Goal: Book appointment/travel/reservation

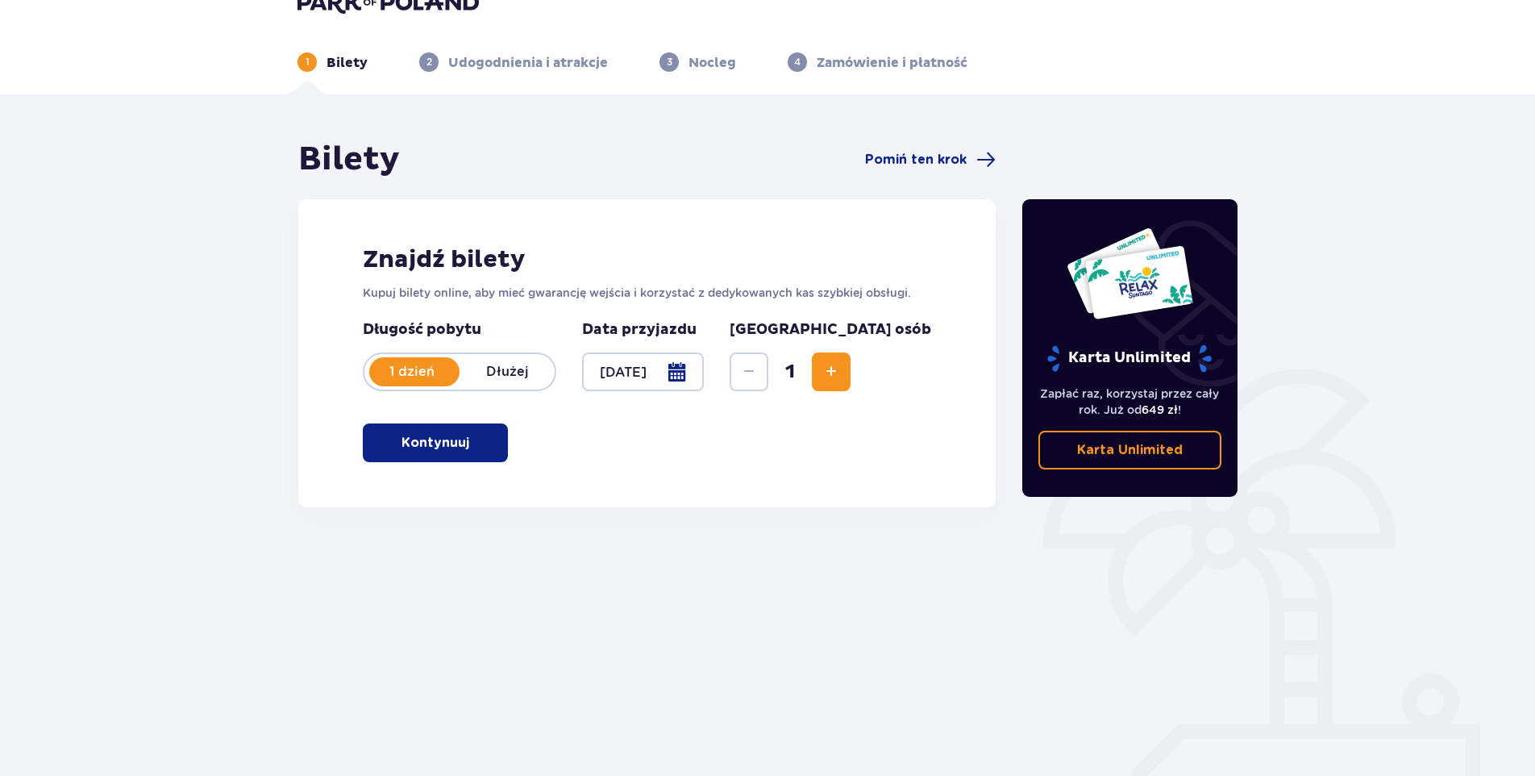
scroll to position [58, 0]
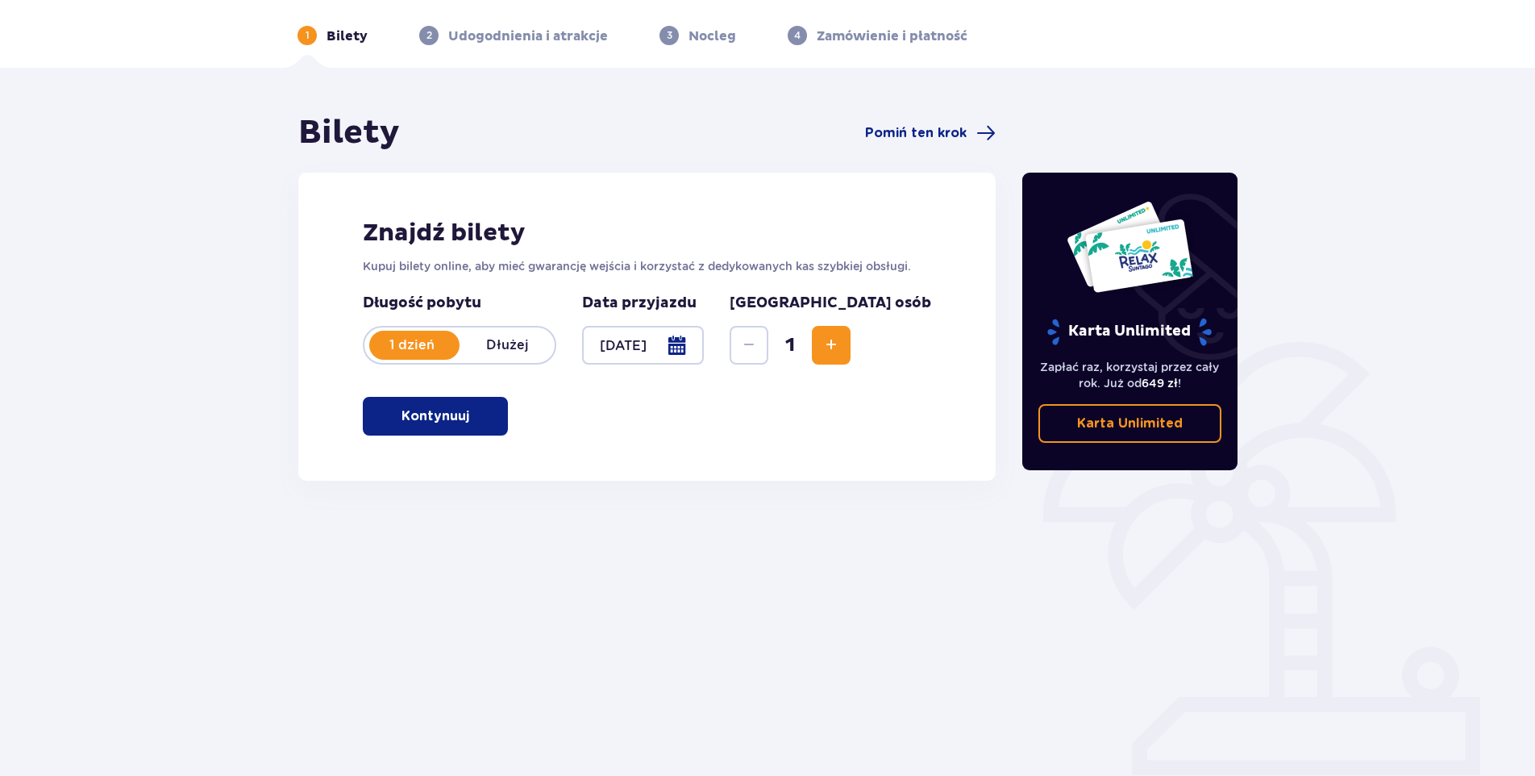
click at [477, 414] on span "button" at bounding box center [472, 415] width 19 height 19
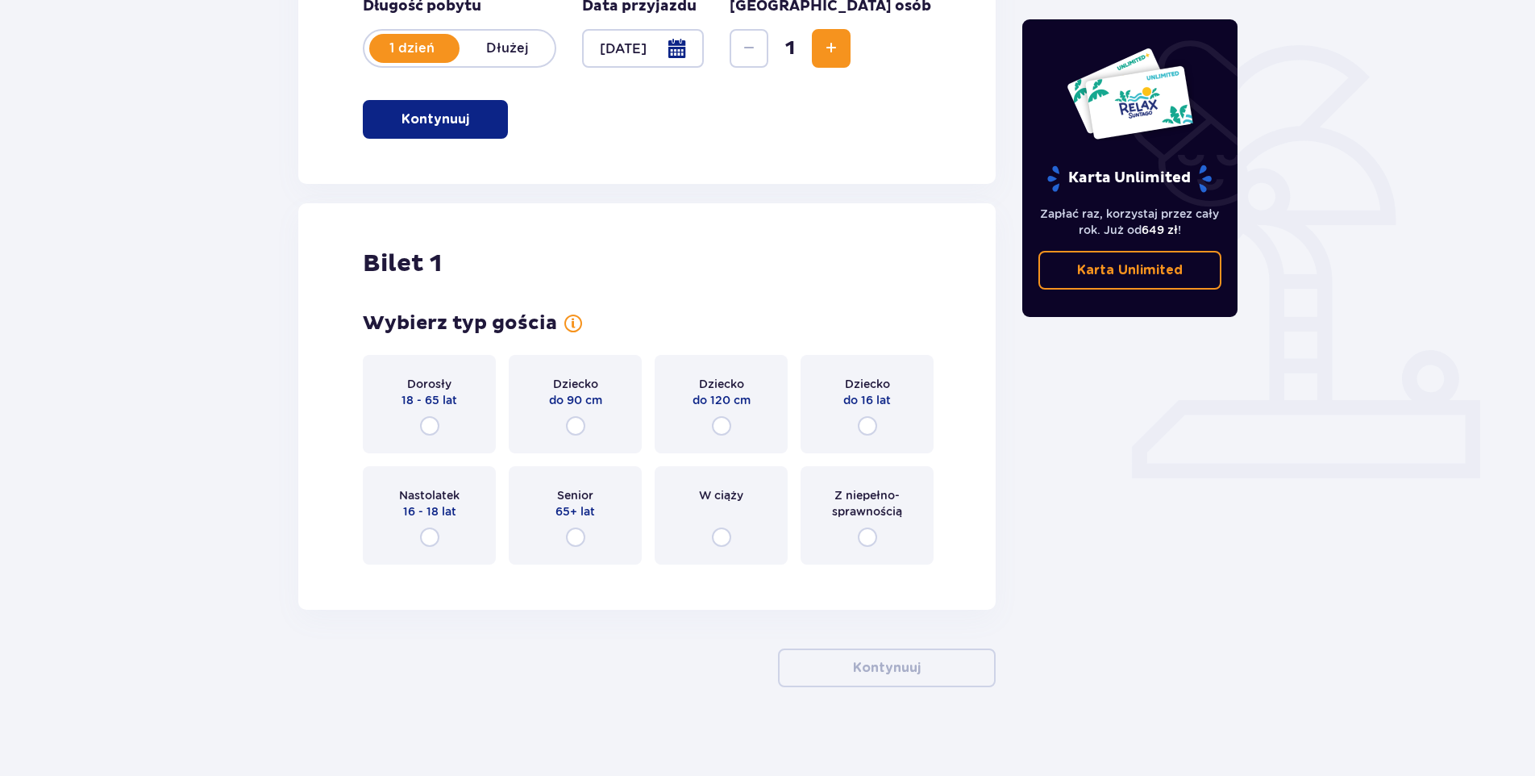
scroll to position [363, 0]
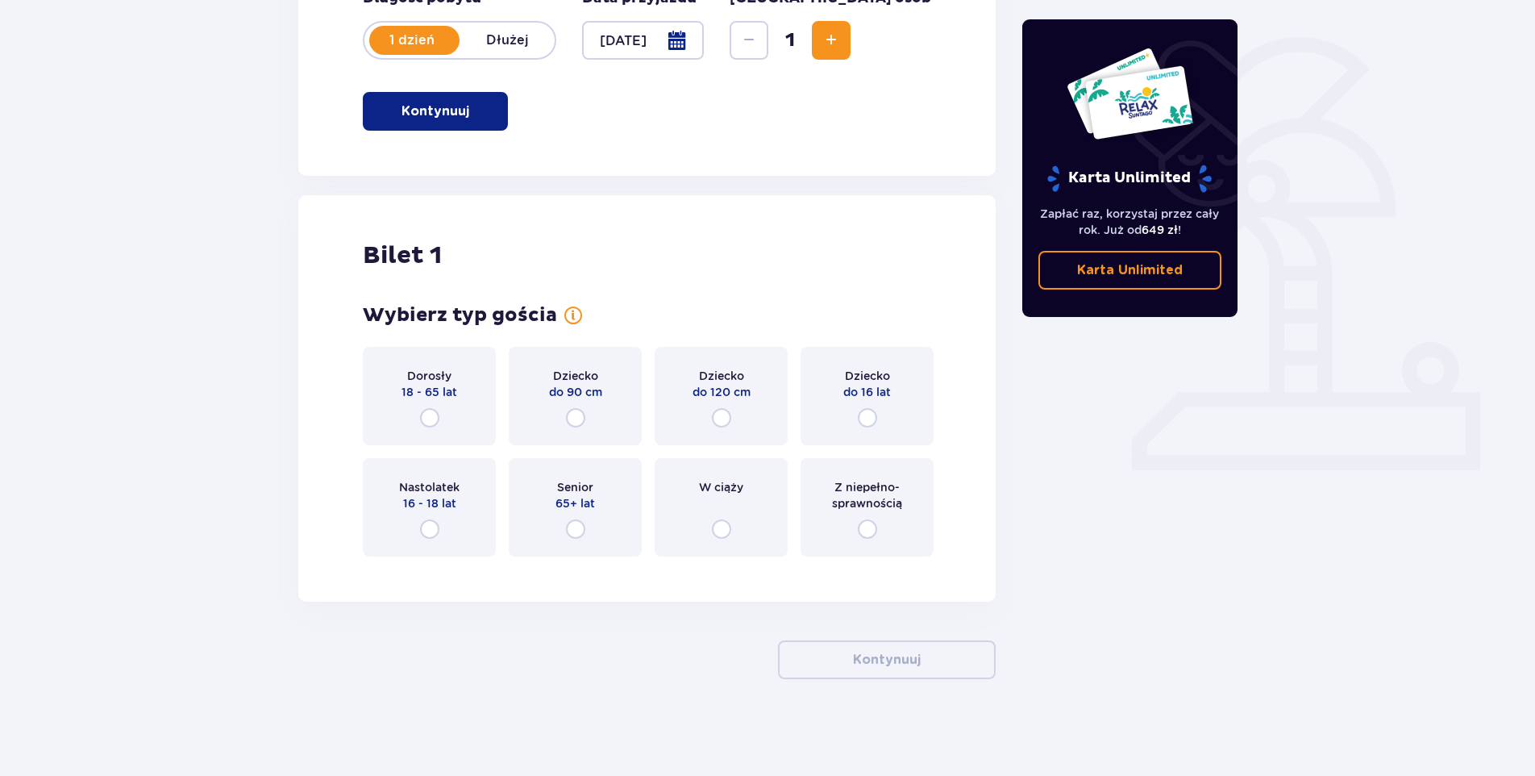
click at [434, 420] on input "radio" at bounding box center [429, 417] width 19 height 19
radio input "true"
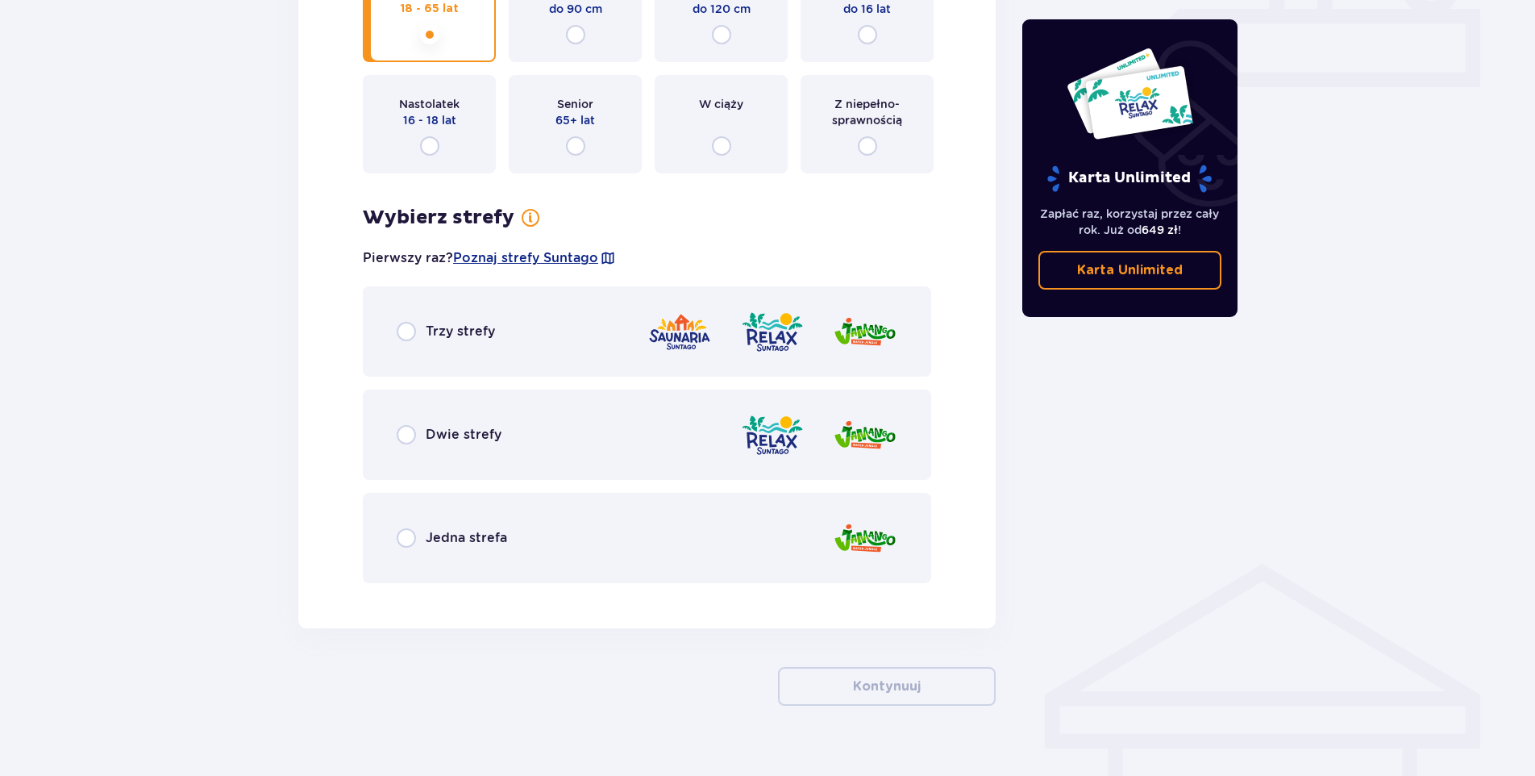
scroll to position [772, 0]
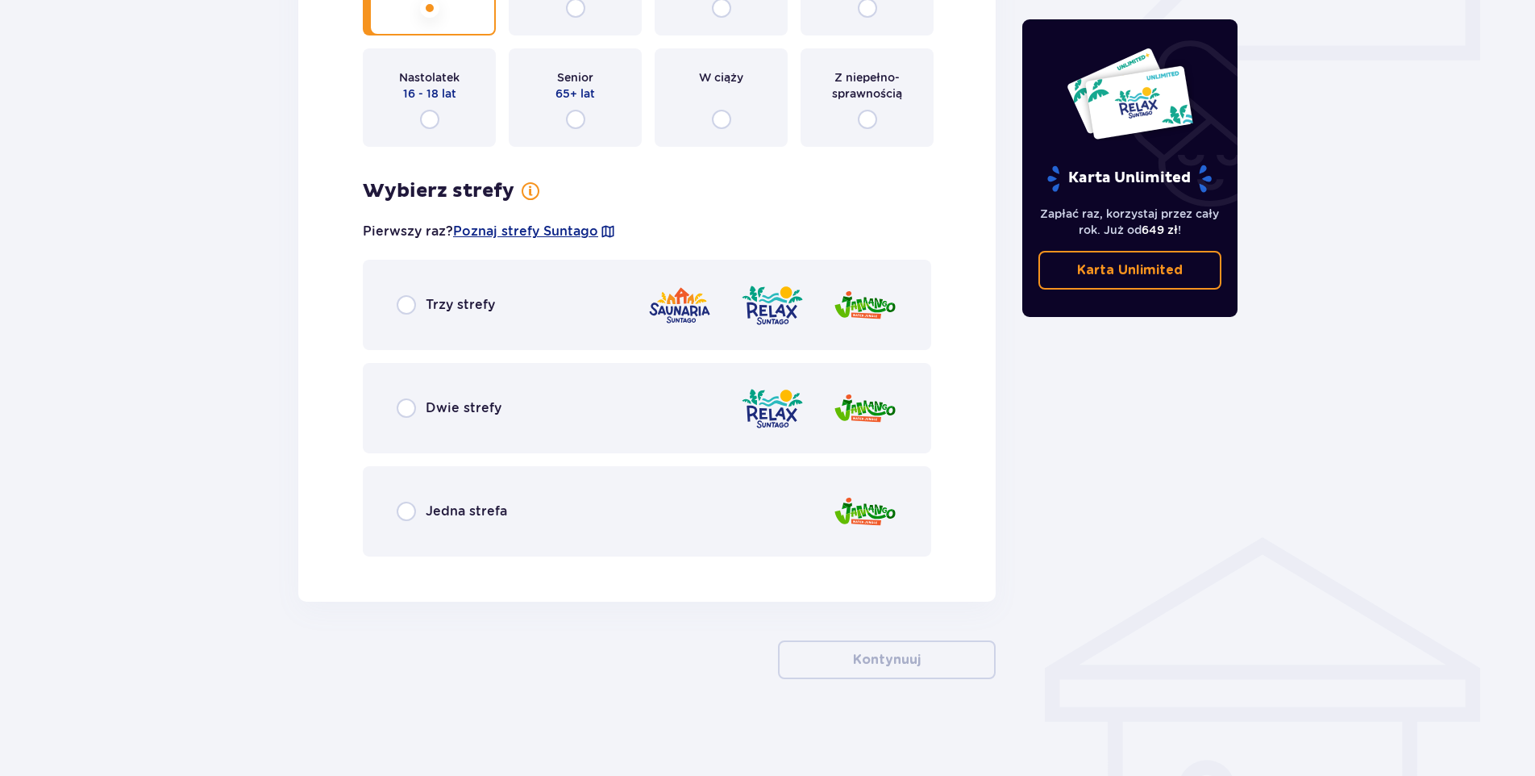
click at [428, 411] on span "Dwie strefy" at bounding box center [464, 408] width 76 height 18
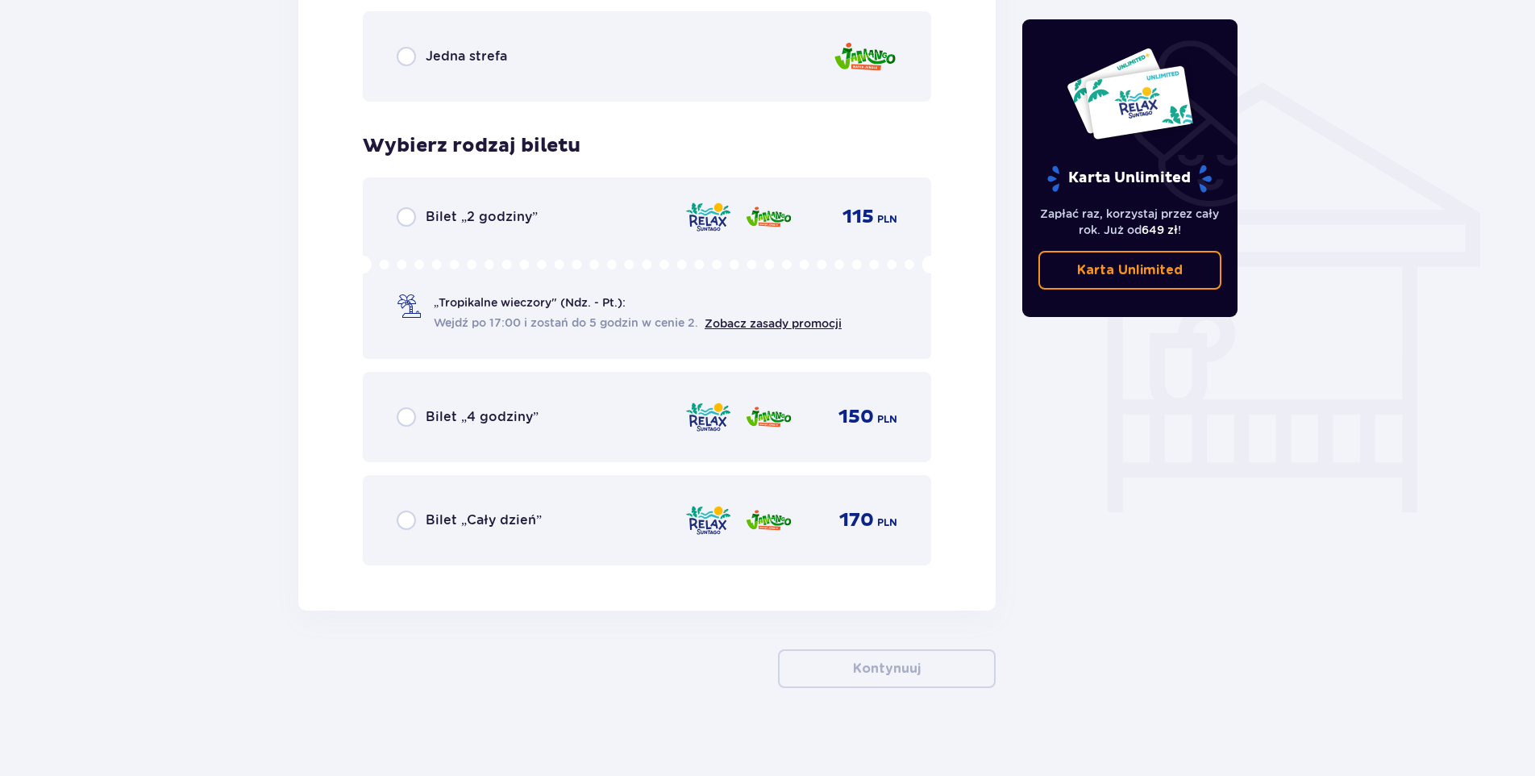
scroll to position [1236, 0]
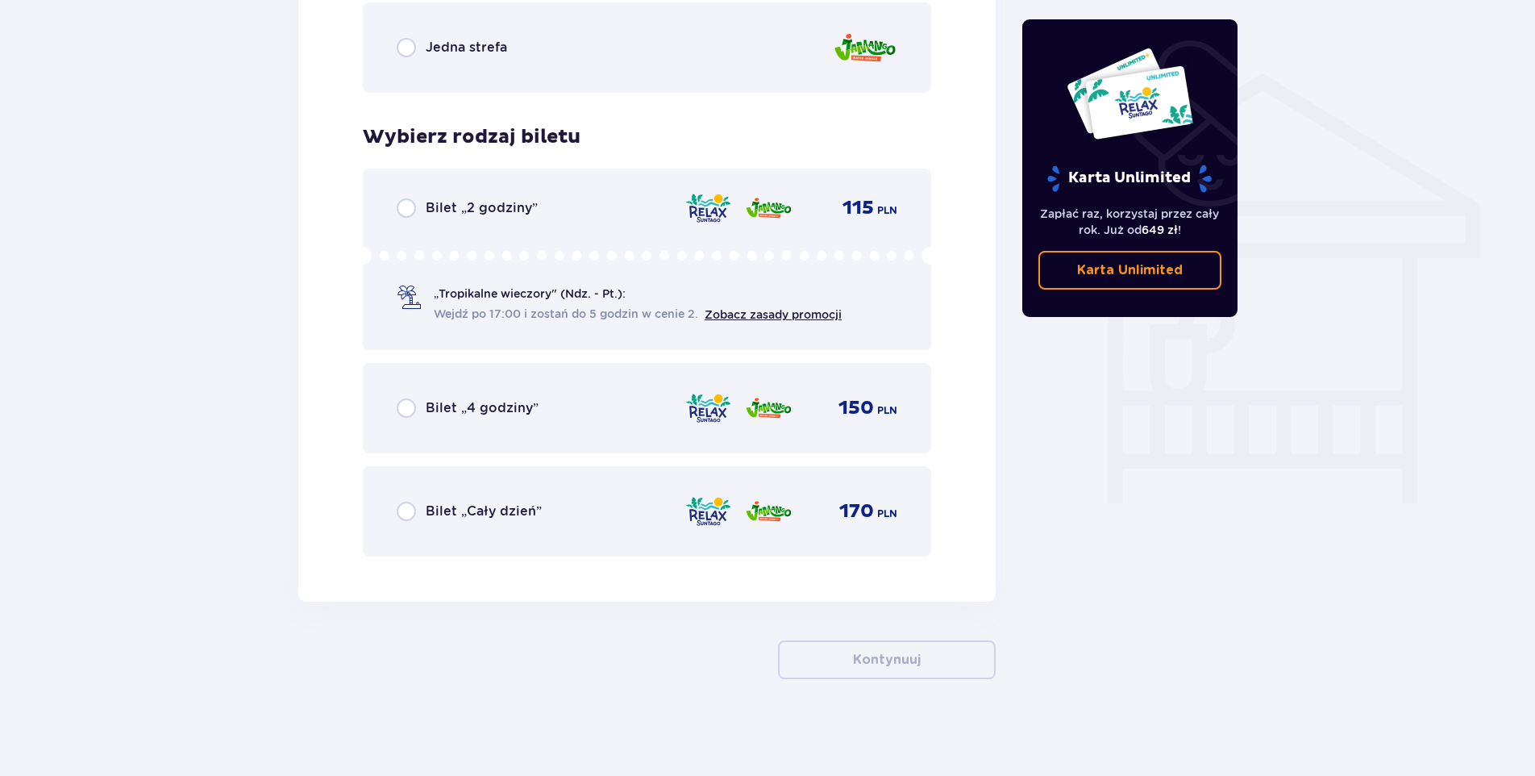
click at [410, 510] on input "radio" at bounding box center [406, 511] width 19 height 19
radio input "true"
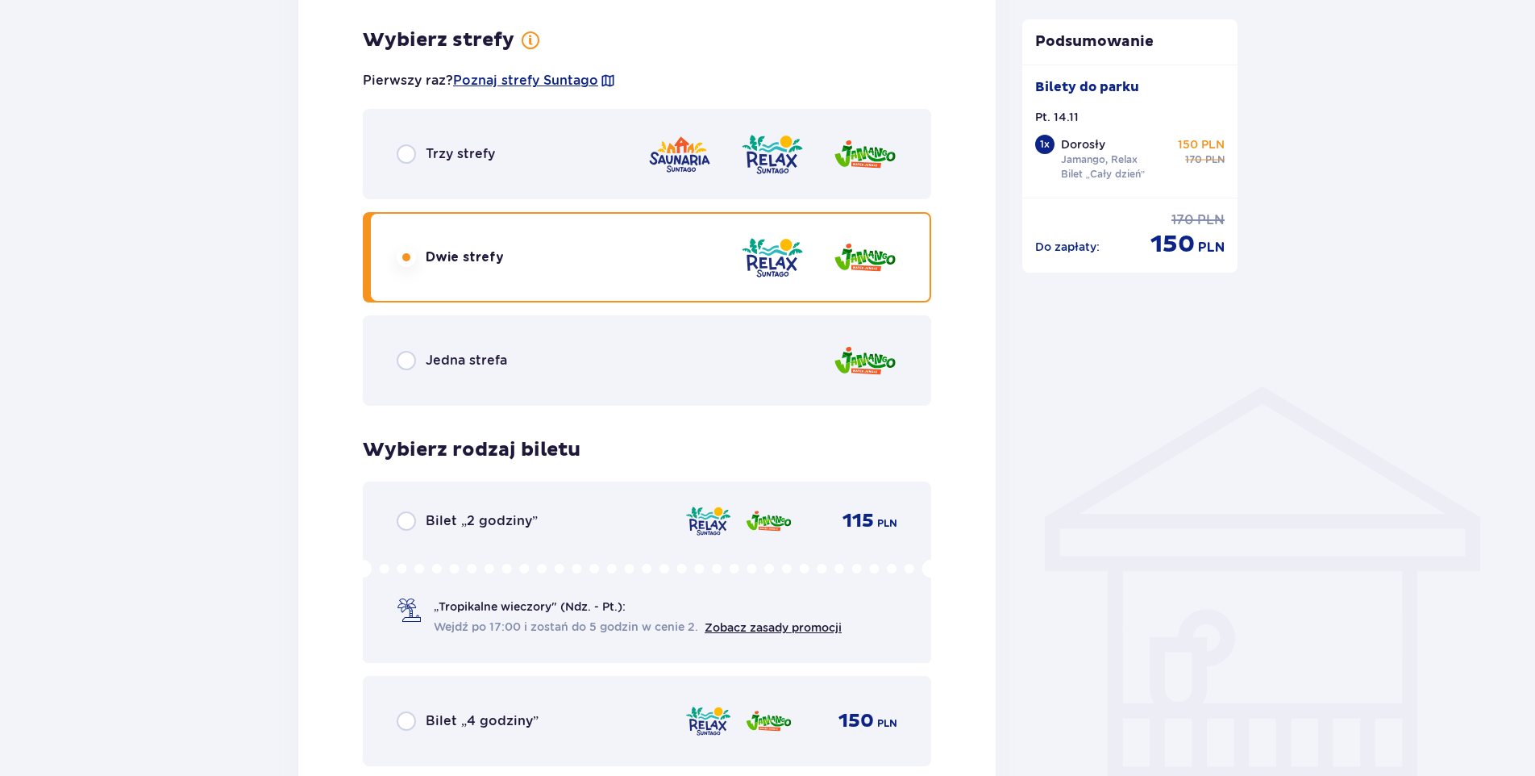
scroll to position [917, 0]
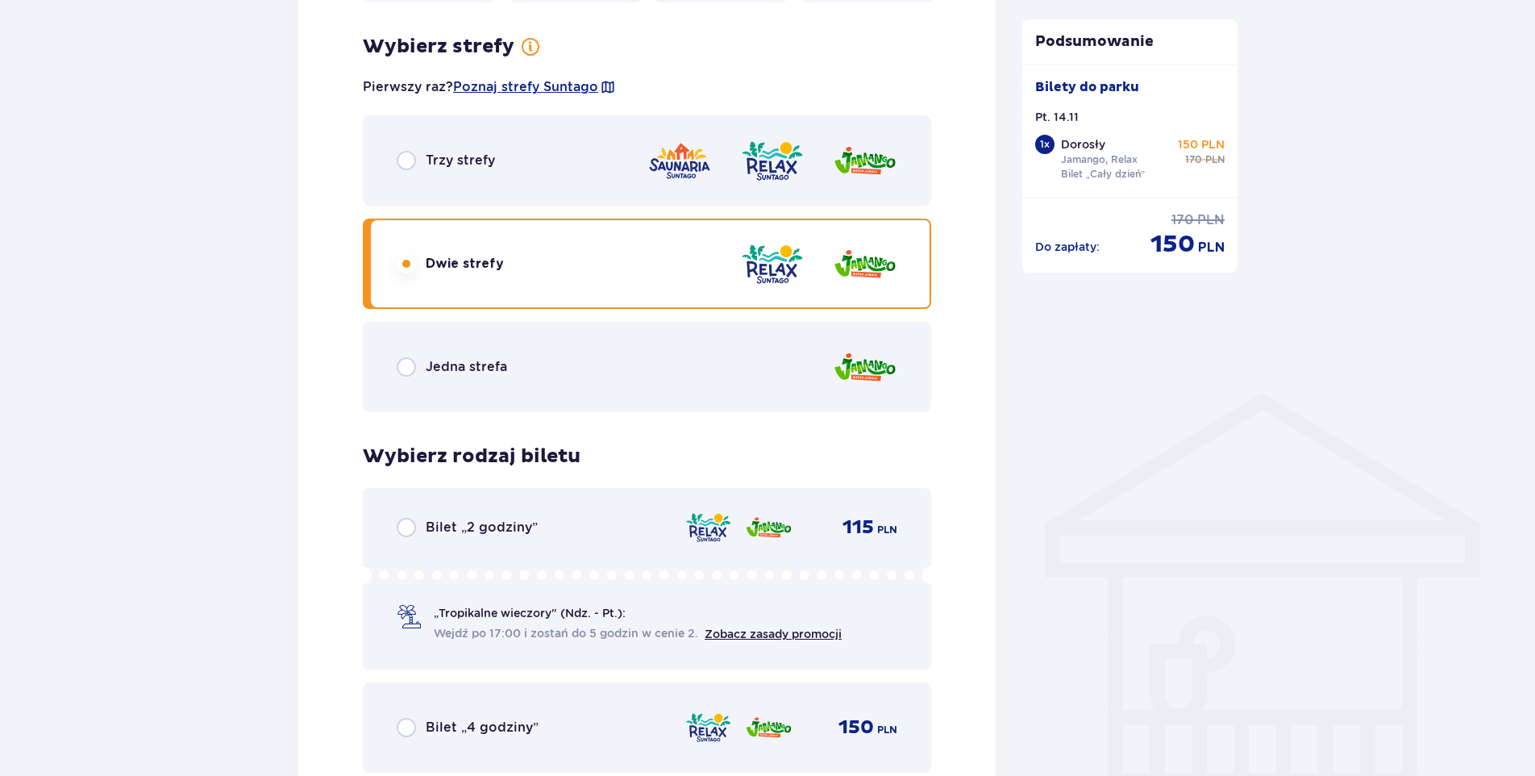
click at [467, 168] on span "Trzy strefy" at bounding box center [460, 161] width 69 height 18
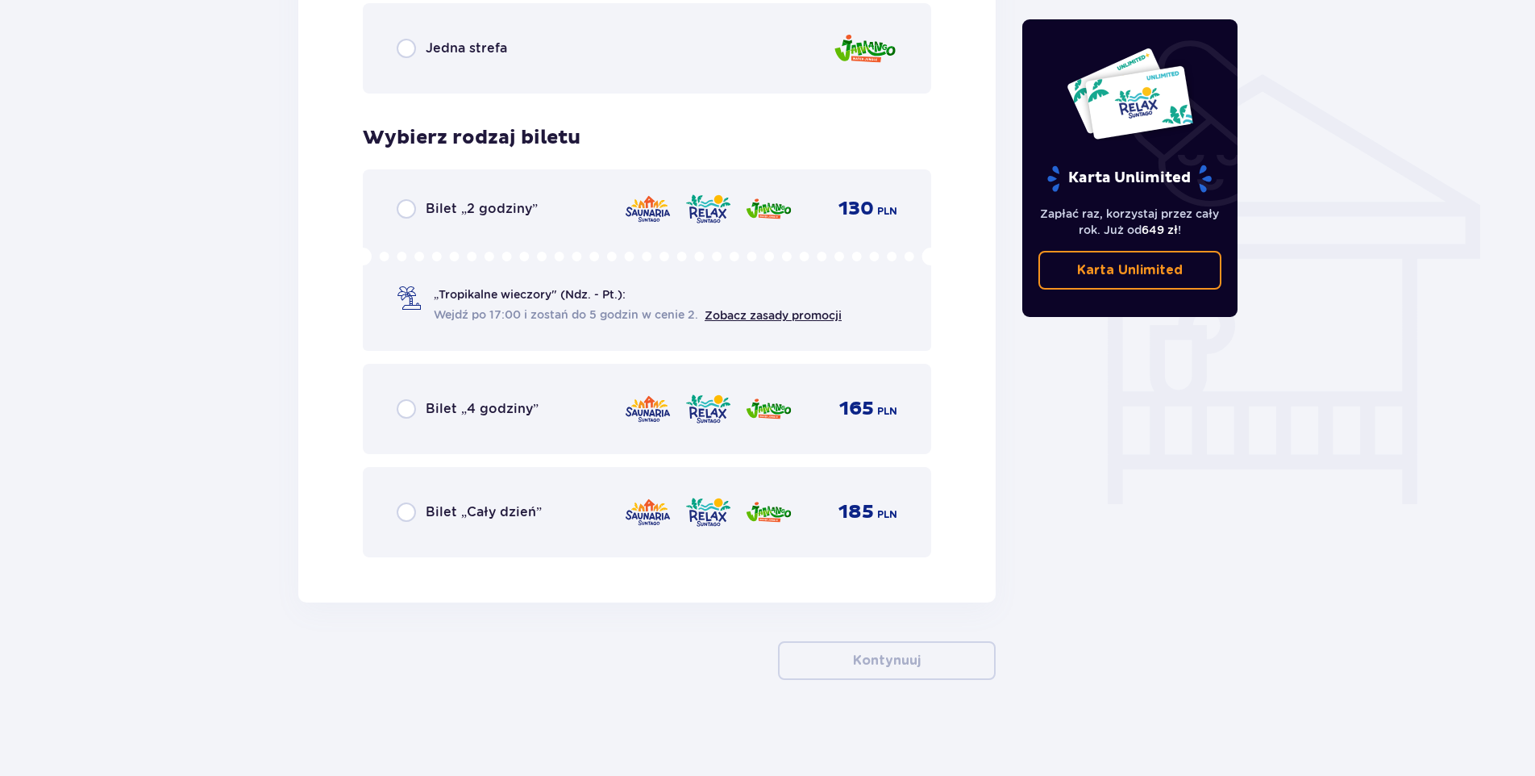
scroll to position [1236, 0]
click at [409, 518] on input "radio" at bounding box center [406, 511] width 19 height 19
radio input "true"
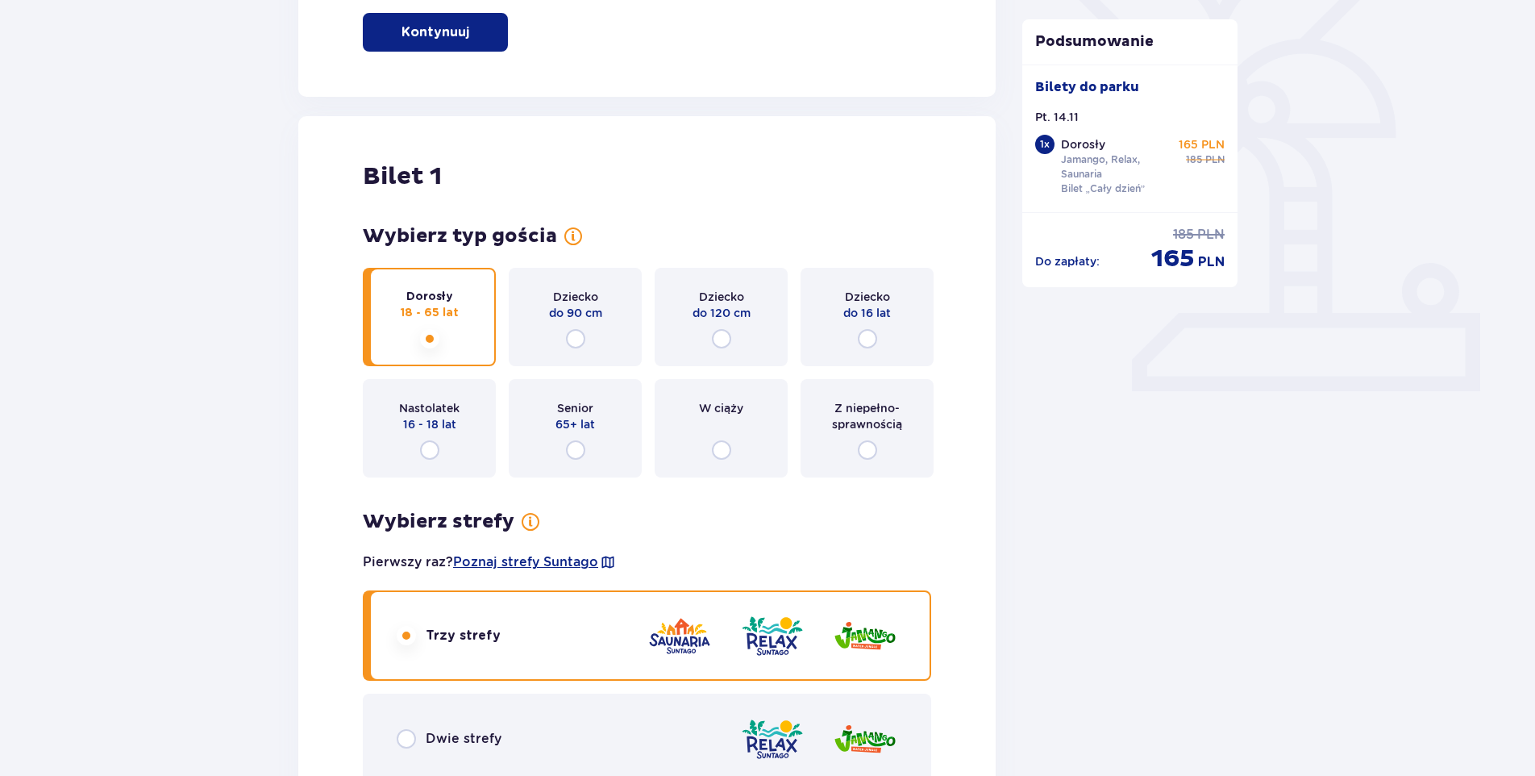
scroll to position [352, 0]
